Goal: Task Accomplishment & Management: Use online tool/utility

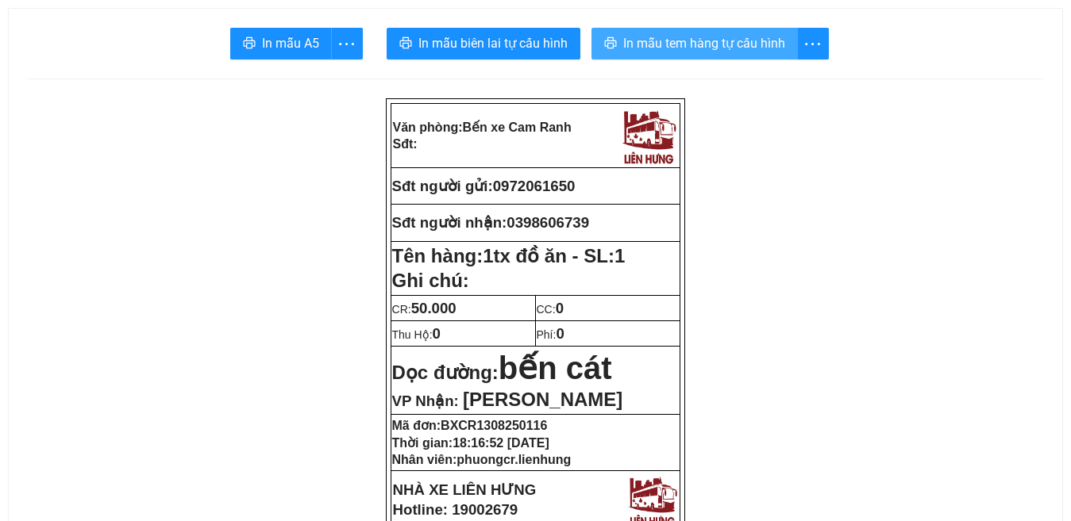
click at [658, 44] on span "In mẫu tem hàng tự cấu hình" at bounding box center [704, 43] width 162 height 20
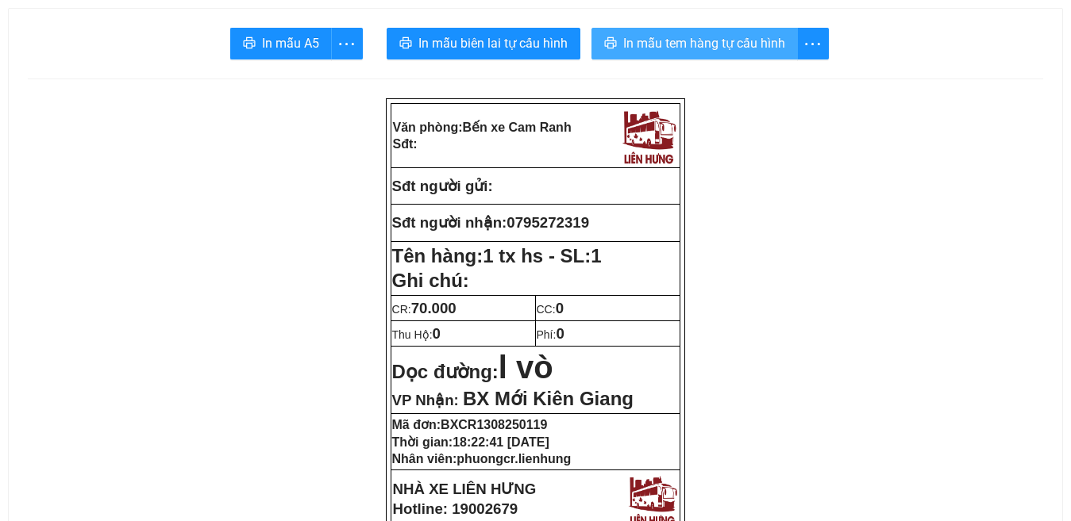
click at [646, 44] on span "In mẫu tem hàng tự cấu hình" at bounding box center [704, 43] width 162 height 20
click at [708, 44] on span "In mẫu tem hàng tự cấu hình" at bounding box center [704, 43] width 162 height 20
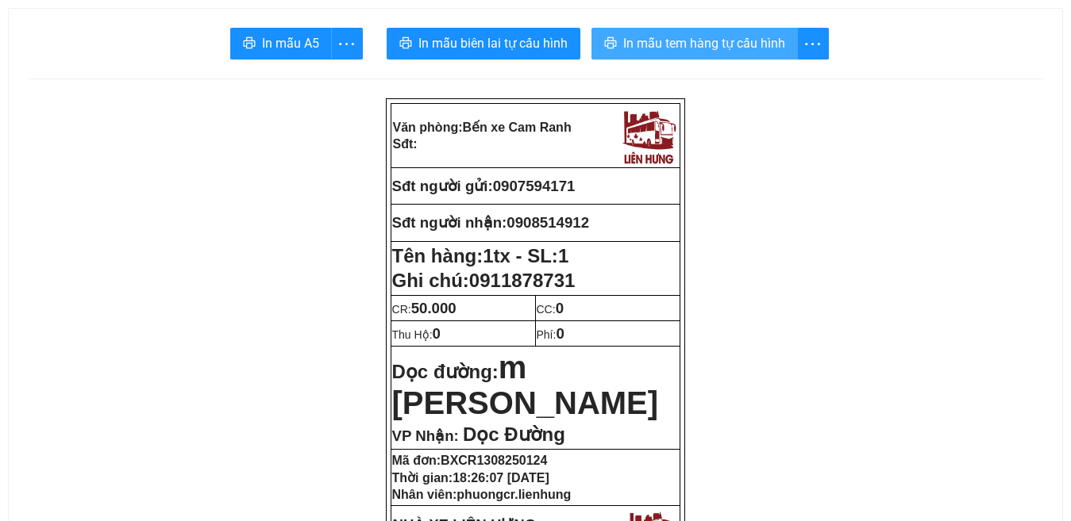
click at [704, 41] on span "In mẫu tem hàng tự cấu hình" at bounding box center [704, 43] width 162 height 20
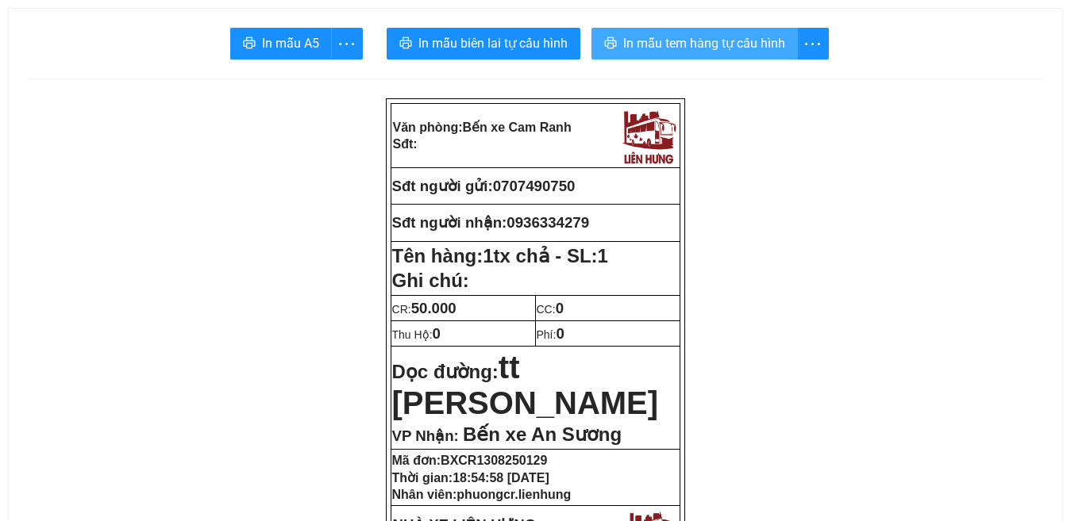
click at [741, 48] on span "In mẫu tem hàng tự cấu hình" at bounding box center [704, 43] width 162 height 20
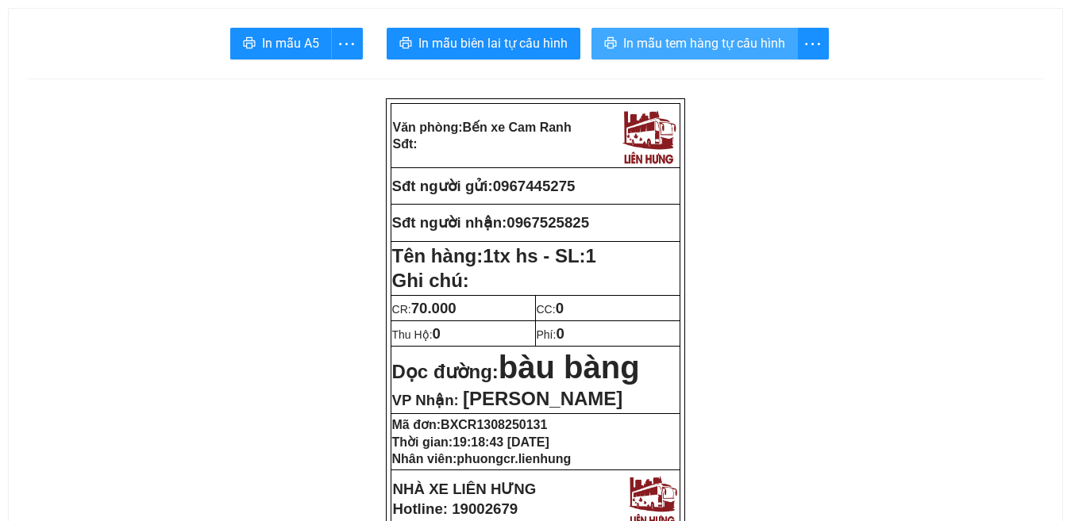
click at [702, 49] on span "In mẫu tem hàng tự cấu hình" at bounding box center [704, 43] width 162 height 20
